Goal: Information Seeking & Learning: Find specific fact

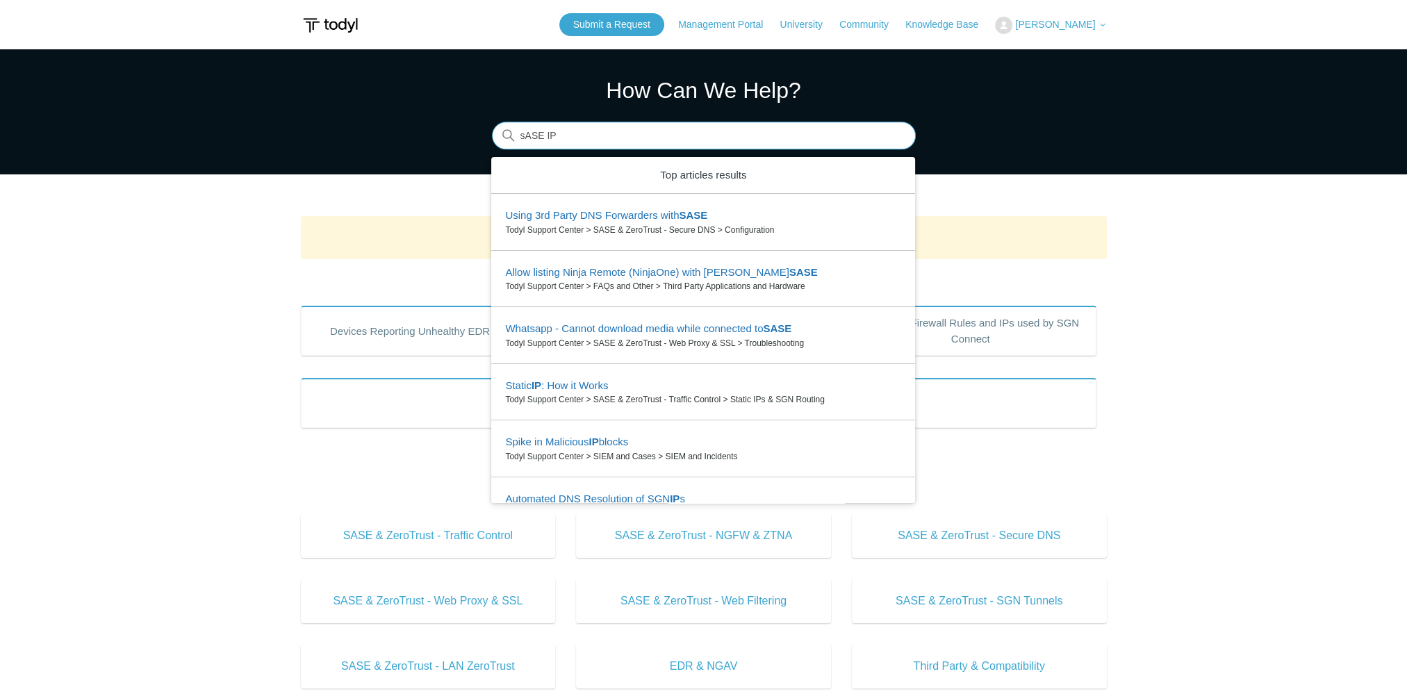
type input "sASE IP"
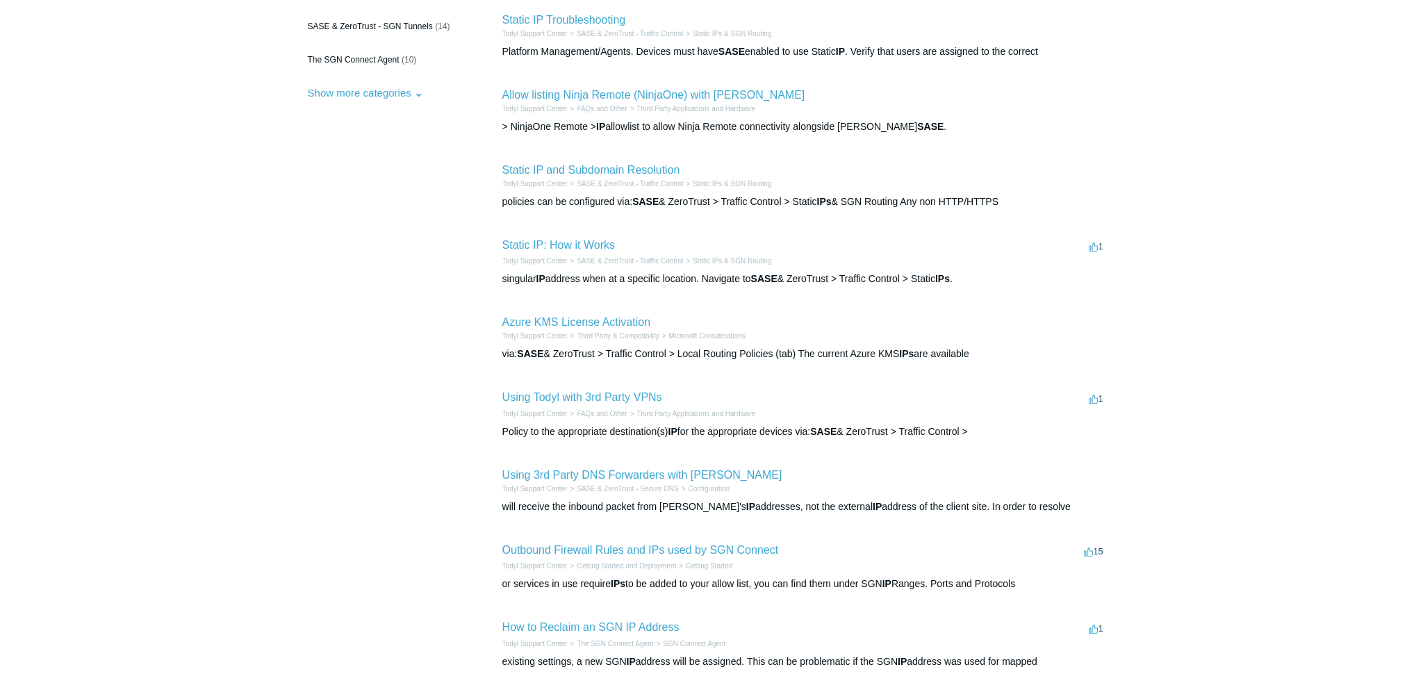
scroll to position [278, 0]
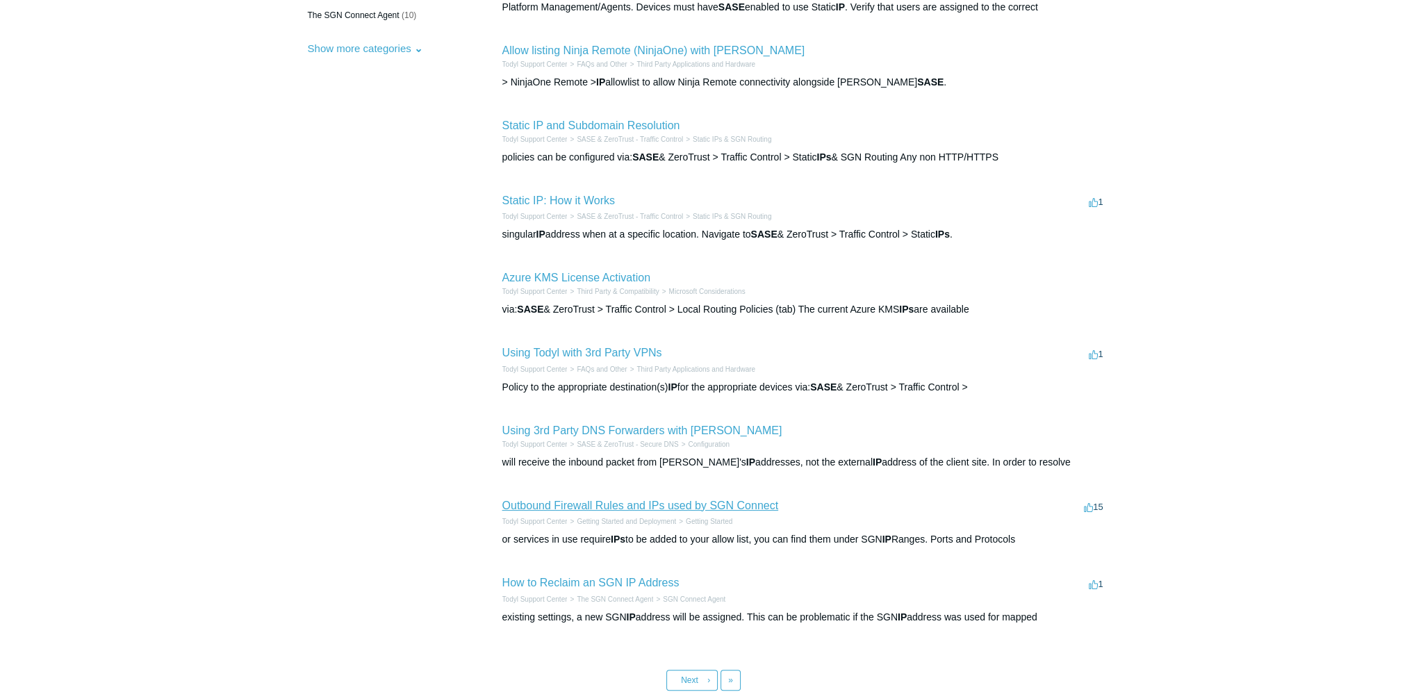
click at [617, 504] on link "Outbound Firewall Rules and IPs used by SGN Connect" at bounding box center [640, 505] width 276 height 12
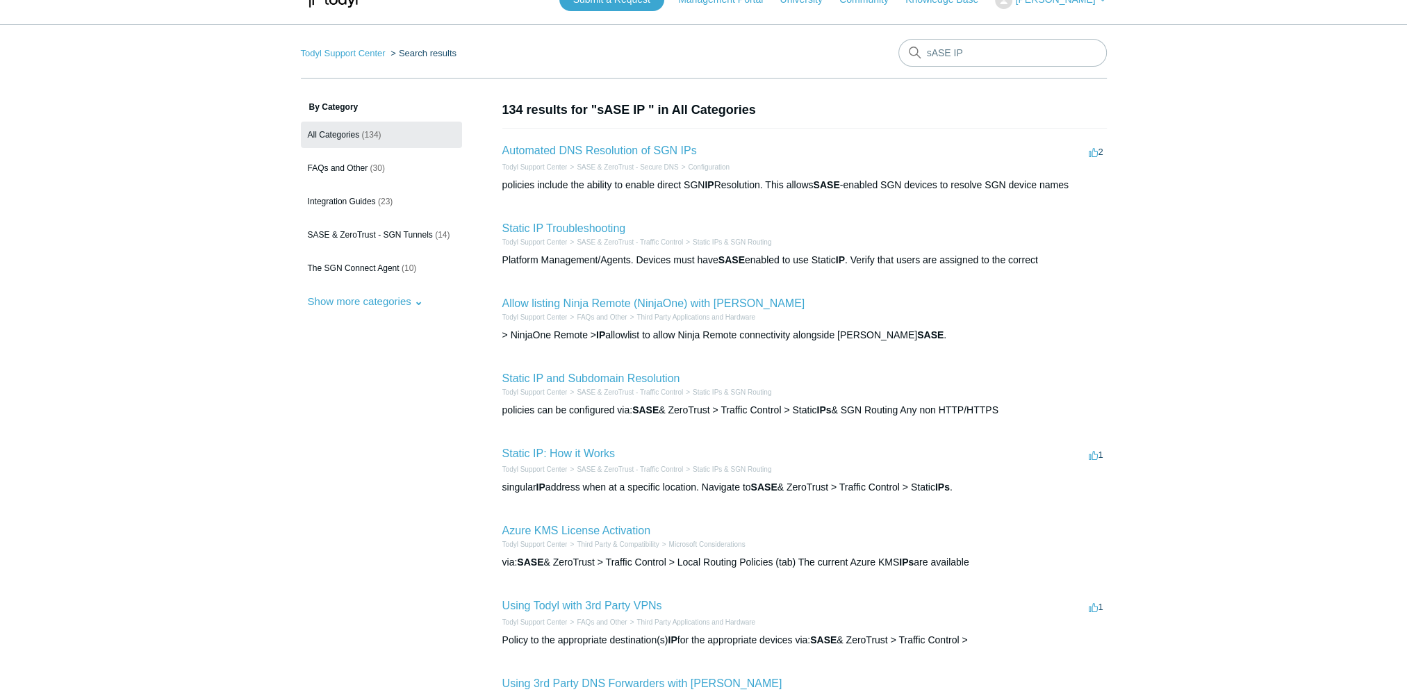
scroll to position [0, 0]
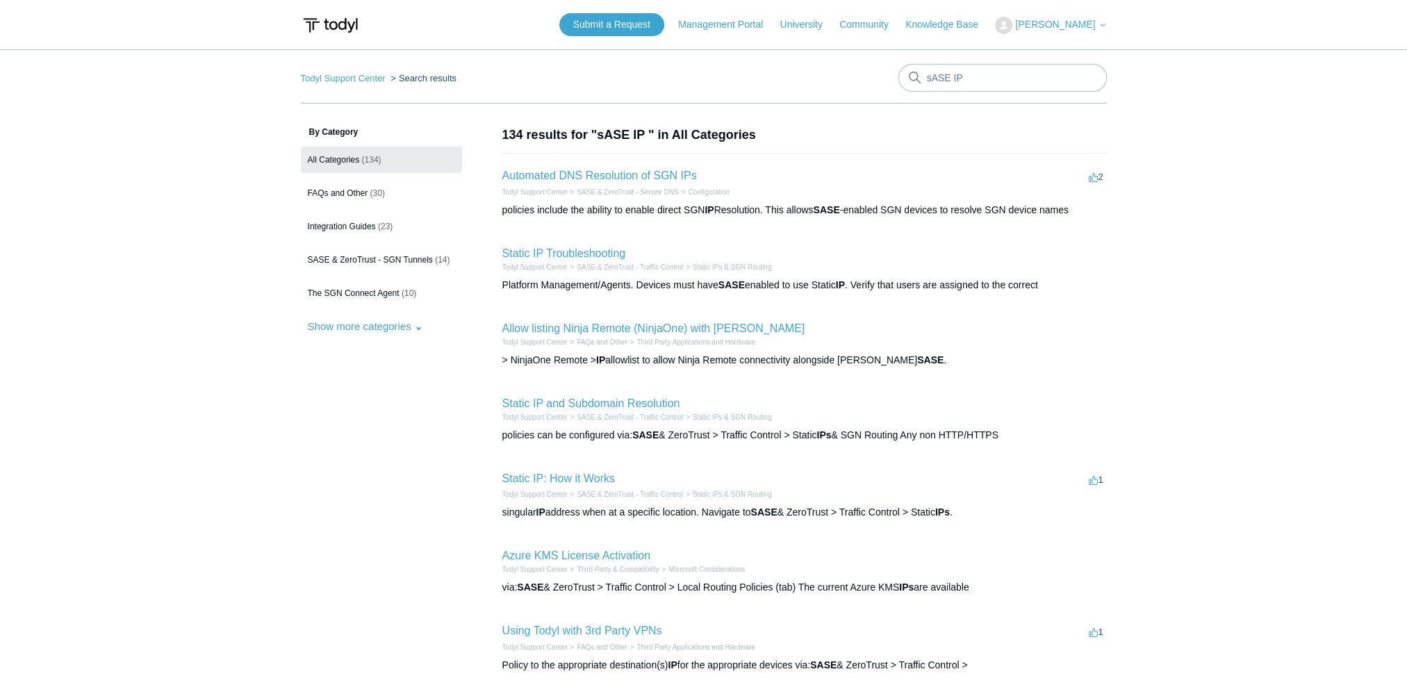
drag, startPoint x: 503, startPoint y: 470, endPoint x: 381, endPoint y: 408, distance: 136.7
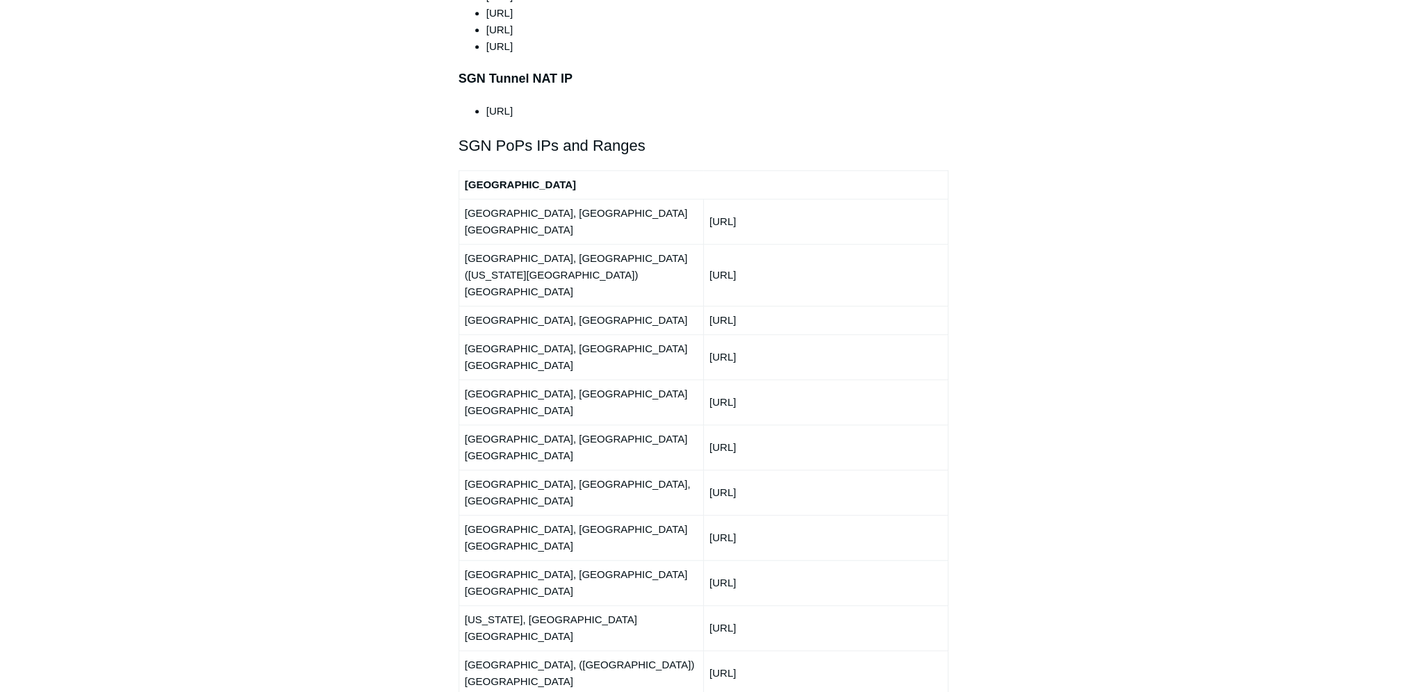
scroll to position [1598, 0]
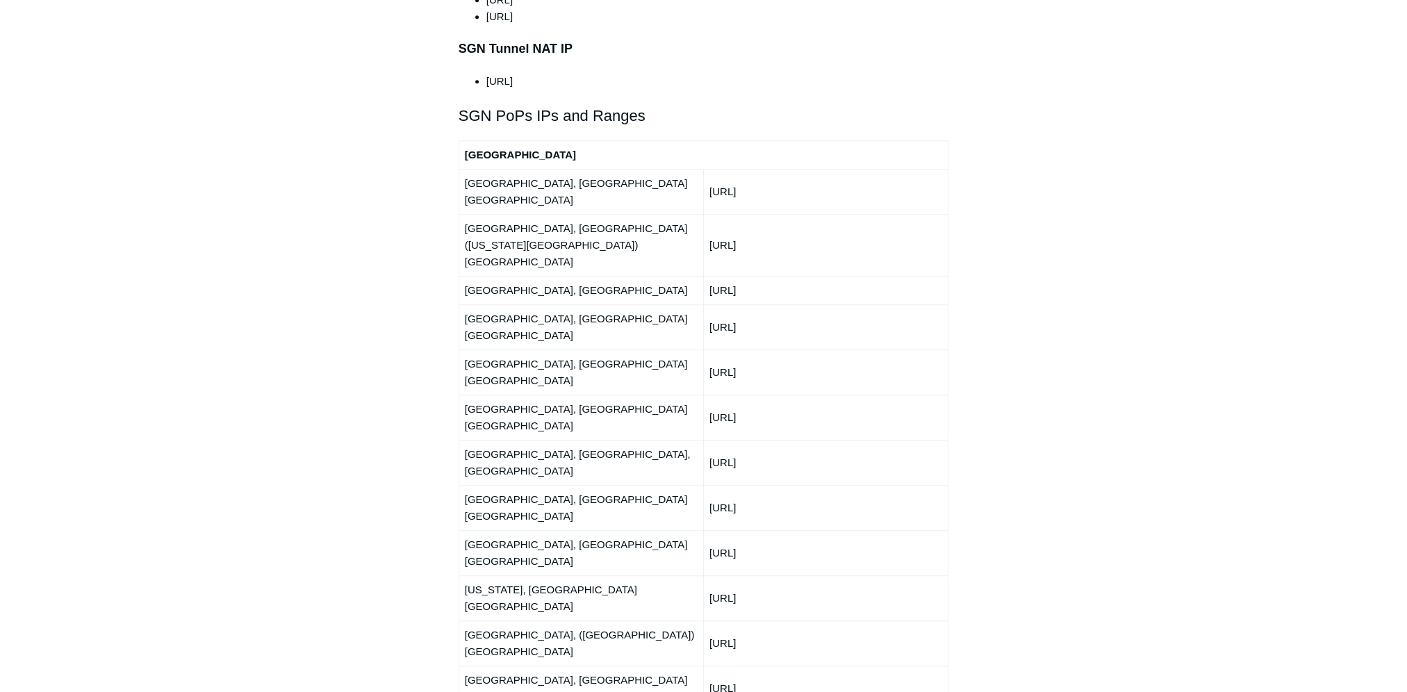
click at [276, 462] on main "Todyl Support Center Getting Started and Deployment Getting Started Articles in…" at bounding box center [703, 324] width 1407 height 3744
drag, startPoint x: 477, startPoint y: 300, endPoint x: 808, endPoint y: 308, distance: 330.8
click at [806, 440] on td "[URL]" at bounding box center [825, 462] width 245 height 45
click at [609, 214] on td "[GEOGRAPHIC_DATA], [GEOGRAPHIC_DATA] ([US_STATE][GEOGRAPHIC_DATA]) [GEOGRAPHIC_…" at bounding box center [581, 245] width 245 height 62
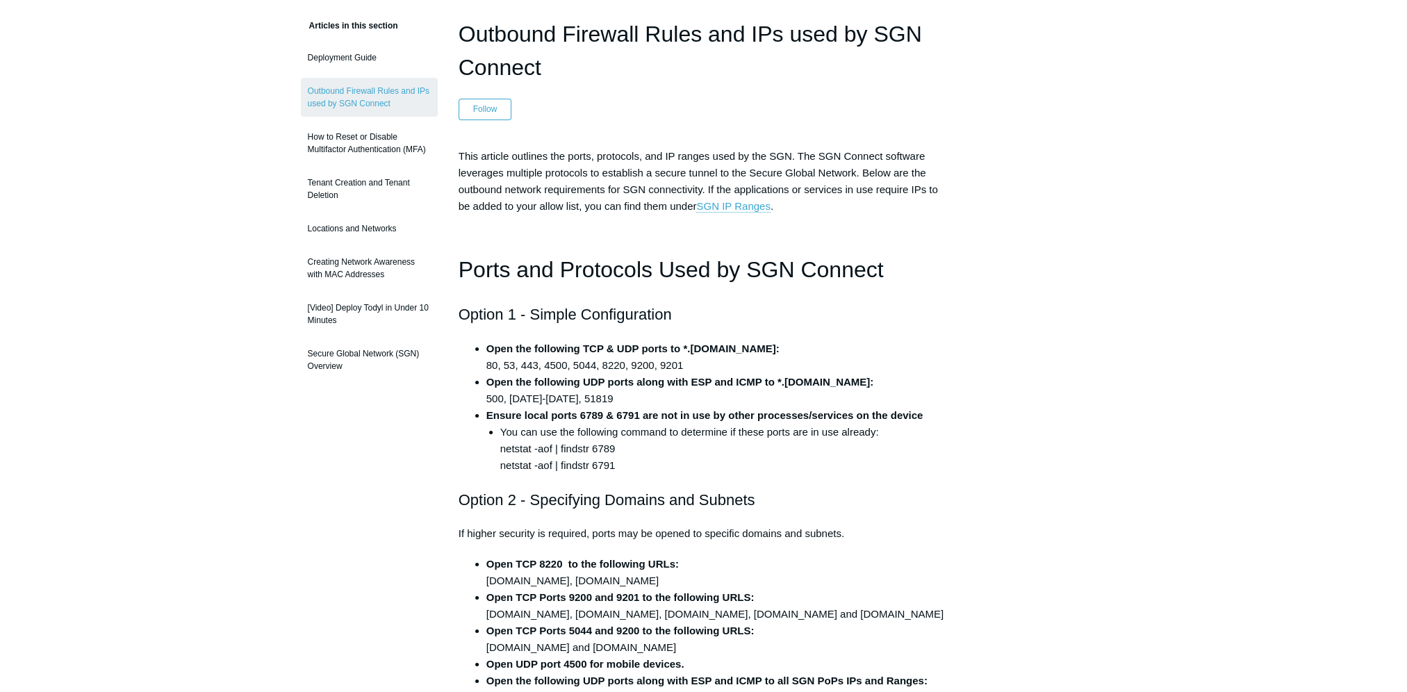
scroll to position [0, 0]
